Goal: Transaction & Acquisition: Purchase product/service

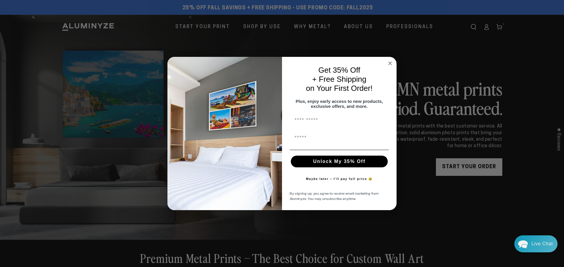
click at [388, 60] on circle "Close dialog" at bounding box center [390, 63] width 7 height 7
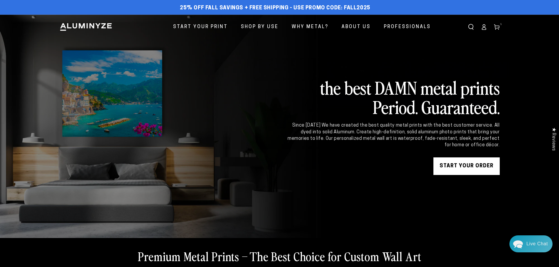
click at [463, 170] on link "START YOUR Order" at bounding box center [467, 167] width 66 height 18
click at [496, 28] on use at bounding box center [496, 27] width 5 height 5
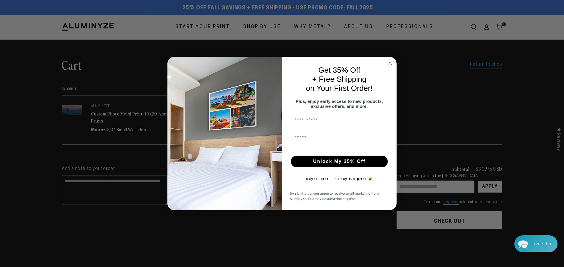
click at [389, 62] on circle "Close dialog" at bounding box center [390, 63] width 7 height 7
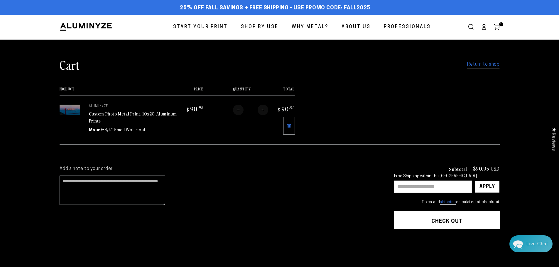
click at [70, 112] on img at bounding box center [70, 110] width 21 height 10
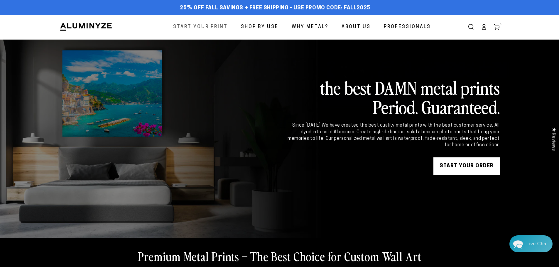
click at [220, 24] on span "Start Your Print" at bounding box center [200, 27] width 55 height 9
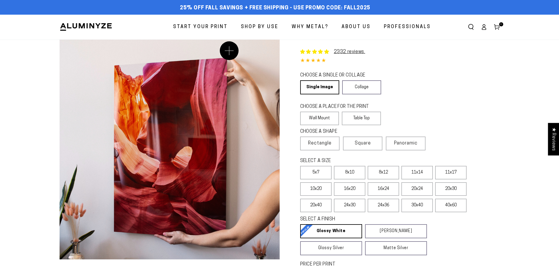
select select "**********"
click at [353, 189] on label "16x20" at bounding box center [349, 190] width 31 height 14
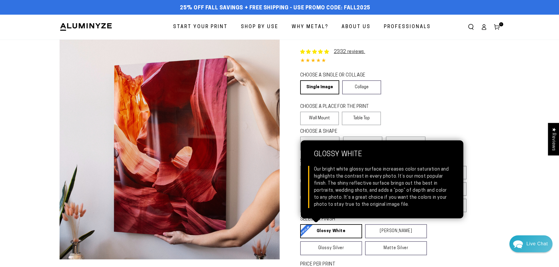
click at [338, 233] on link "Glossy White Glossy White Our bright white glossy surface increases color satur…" at bounding box center [331, 232] width 62 height 14
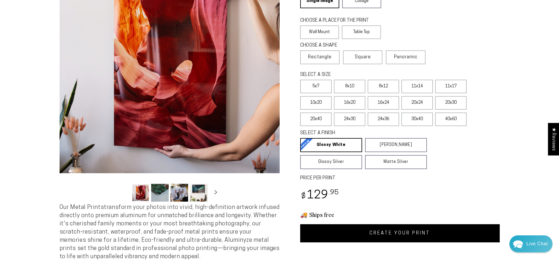
scroll to position [88, 0]
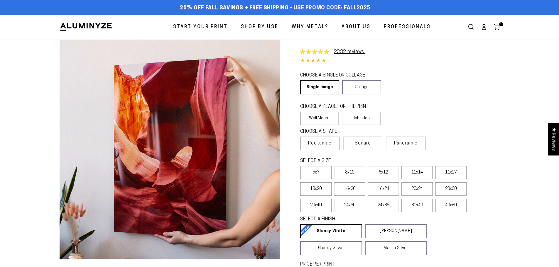
select select "**********"
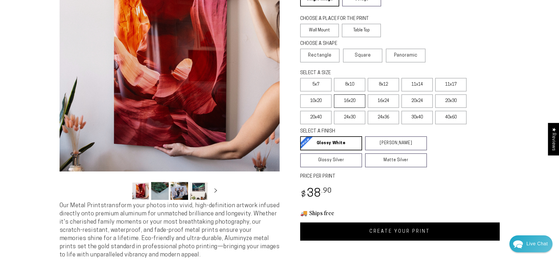
click at [355, 99] on label "16x20" at bounding box center [349, 102] width 31 height 14
click at [426, 233] on link "CREATE YOUR PRINT" at bounding box center [400, 232] width 200 height 18
select select "**********"
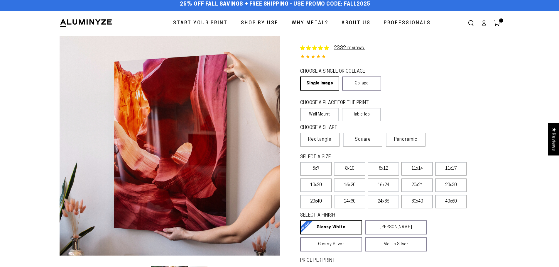
scroll to position [0, 0]
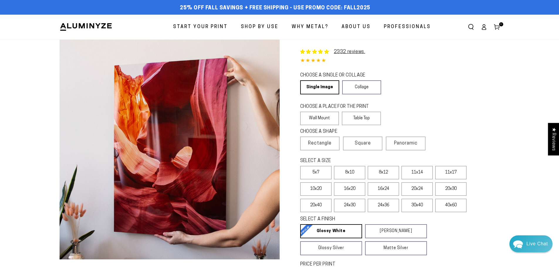
click at [483, 26] on icon at bounding box center [484, 27] width 6 height 6
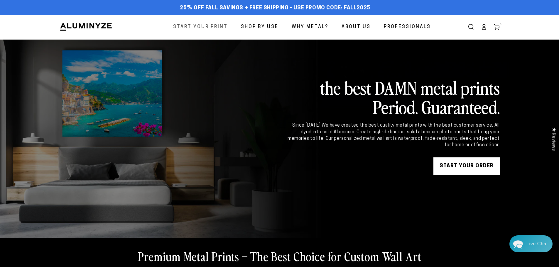
click at [212, 25] on span "Start Your Print" at bounding box center [200, 27] width 55 height 9
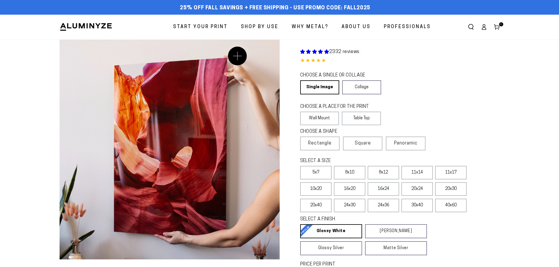
select select "**********"
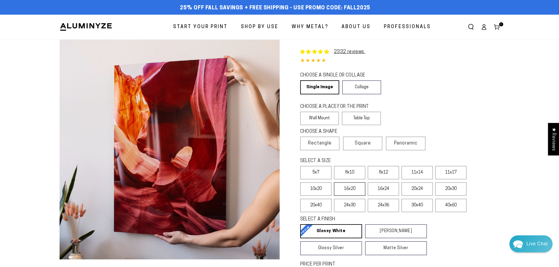
click at [362, 187] on label "16x20" at bounding box center [349, 190] width 31 height 14
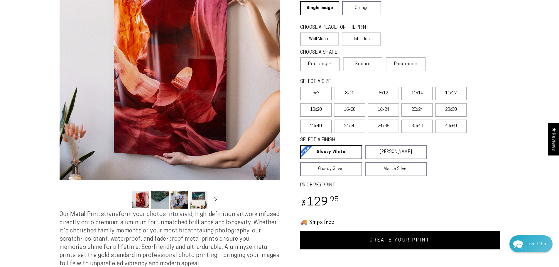
scroll to position [88, 0]
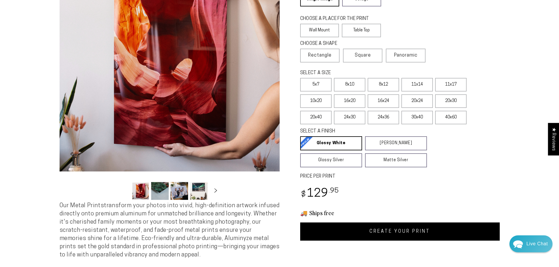
click at [397, 229] on link "CREATE YOUR PRINT" at bounding box center [400, 232] width 200 height 18
